Goal: Transaction & Acquisition: Purchase product/service

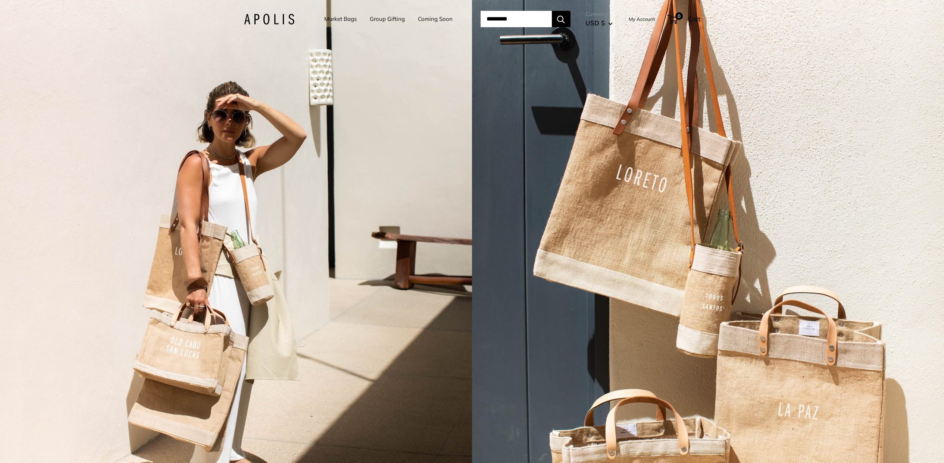
click at [500, 16] on input "Search..." at bounding box center [516, 19] width 71 height 16
type input "********"
click at [552, 11] on button "Search" at bounding box center [561, 19] width 19 height 16
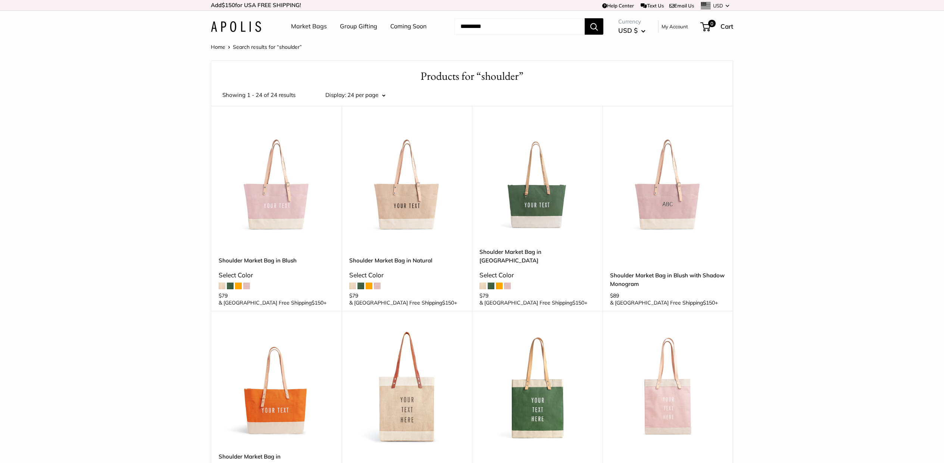
click at [0, 0] on img at bounding box center [0, 0] width 0 height 0
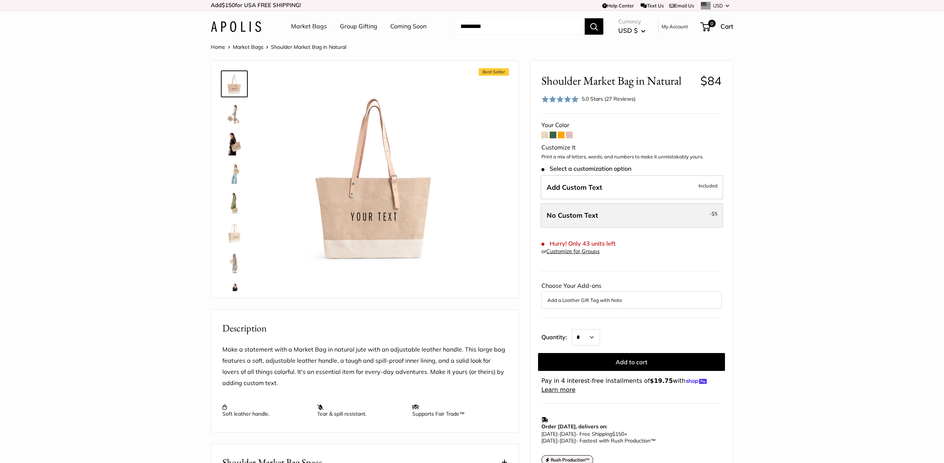
click at [599, 213] on label "No Custom Text - $5" at bounding box center [632, 215] width 182 height 25
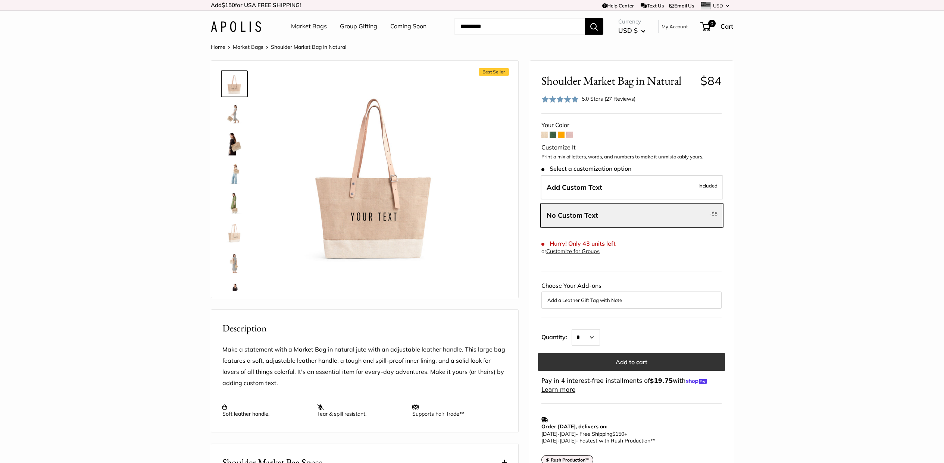
click at [609, 362] on button "Add to cart" at bounding box center [631, 362] width 187 height 18
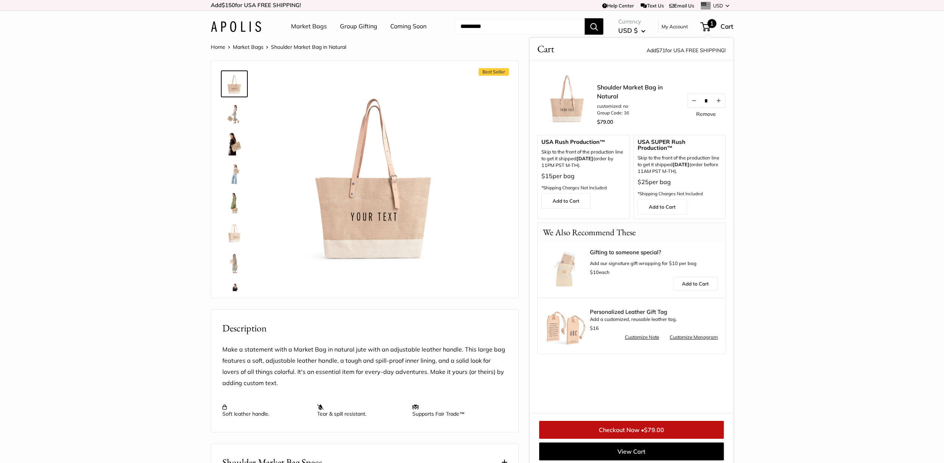
click at [622, 427] on link "Checkout Now • $79.00" at bounding box center [631, 430] width 185 height 18
